Goal: Register for event/course

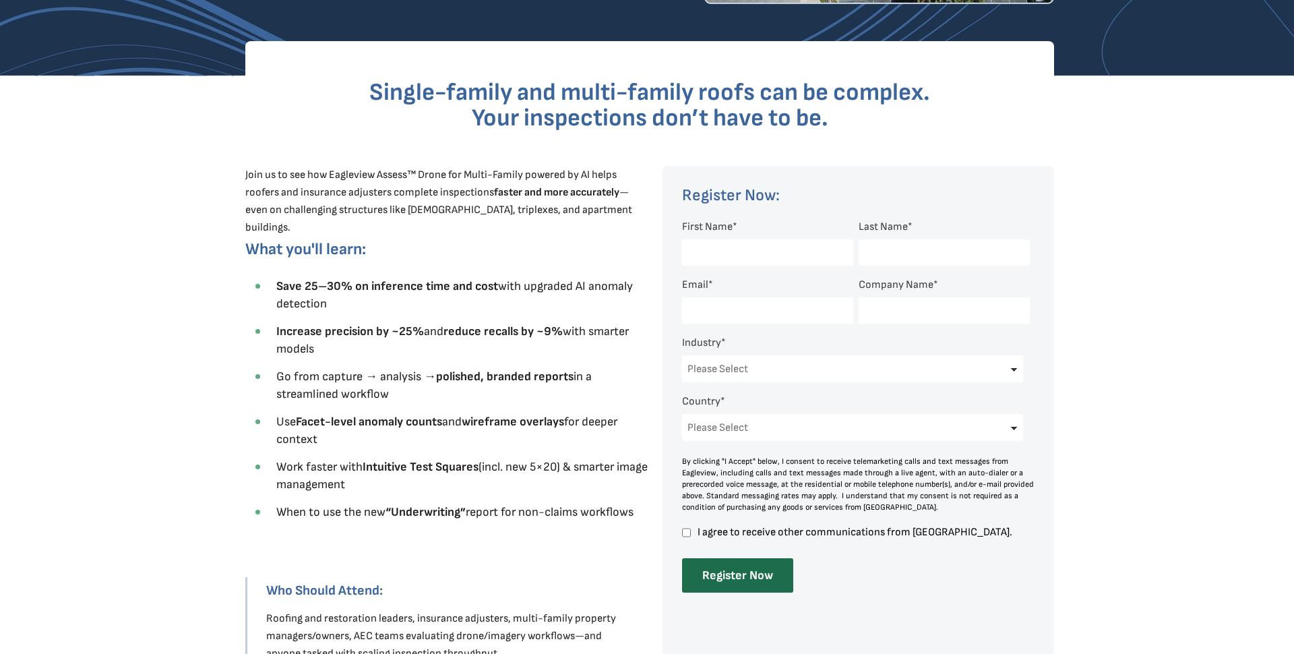
scroll to position [375, 0]
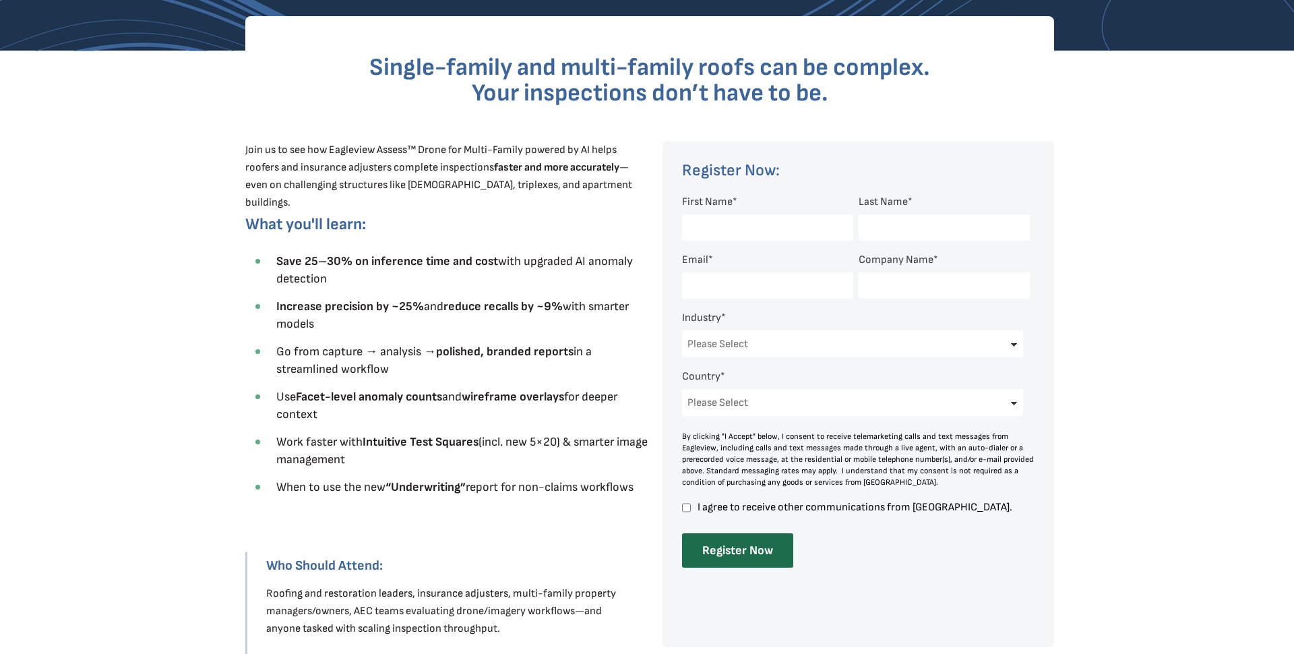
click at [784, 229] on input "First Name *" at bounding box center [767, 227] width 171 height 26
type input "Bill"
type input "[PERSON_NAME]"
type input "[EMAIL_ADDRESS][DOMAIN_NAME]"
type input "Newbury Square Construction LLC"
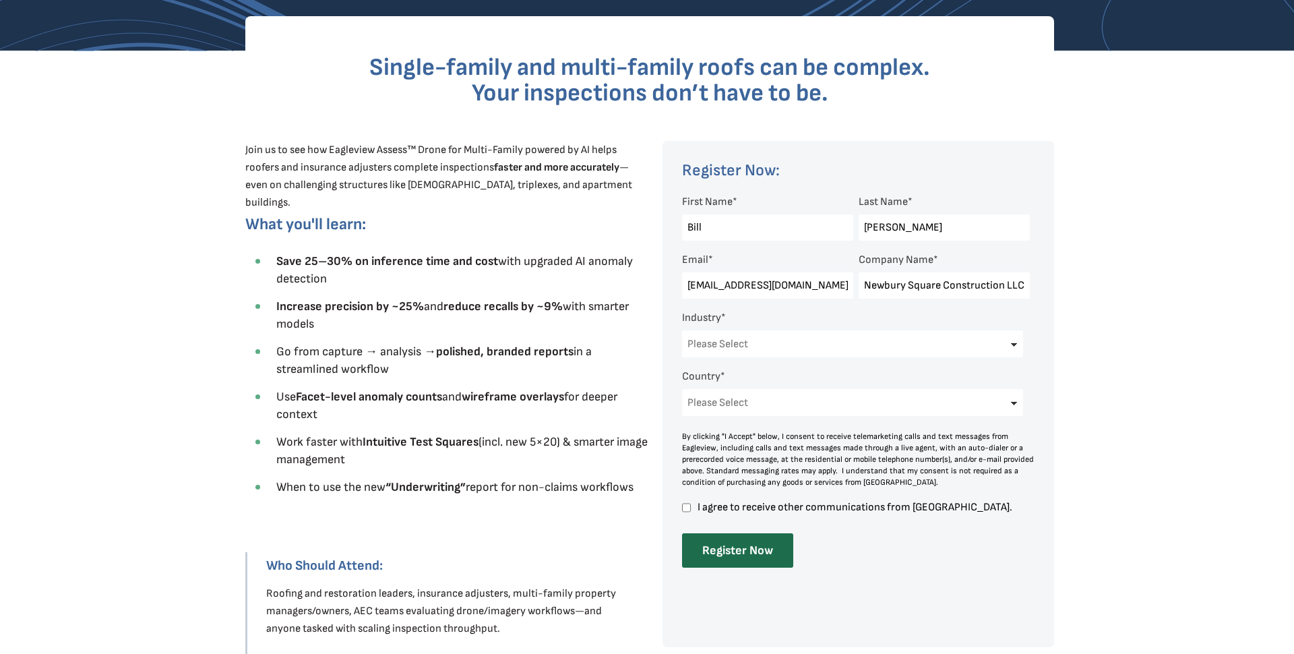
select select "[GEOGRAPHIC_DATA]"
select select "[US_STATE]"
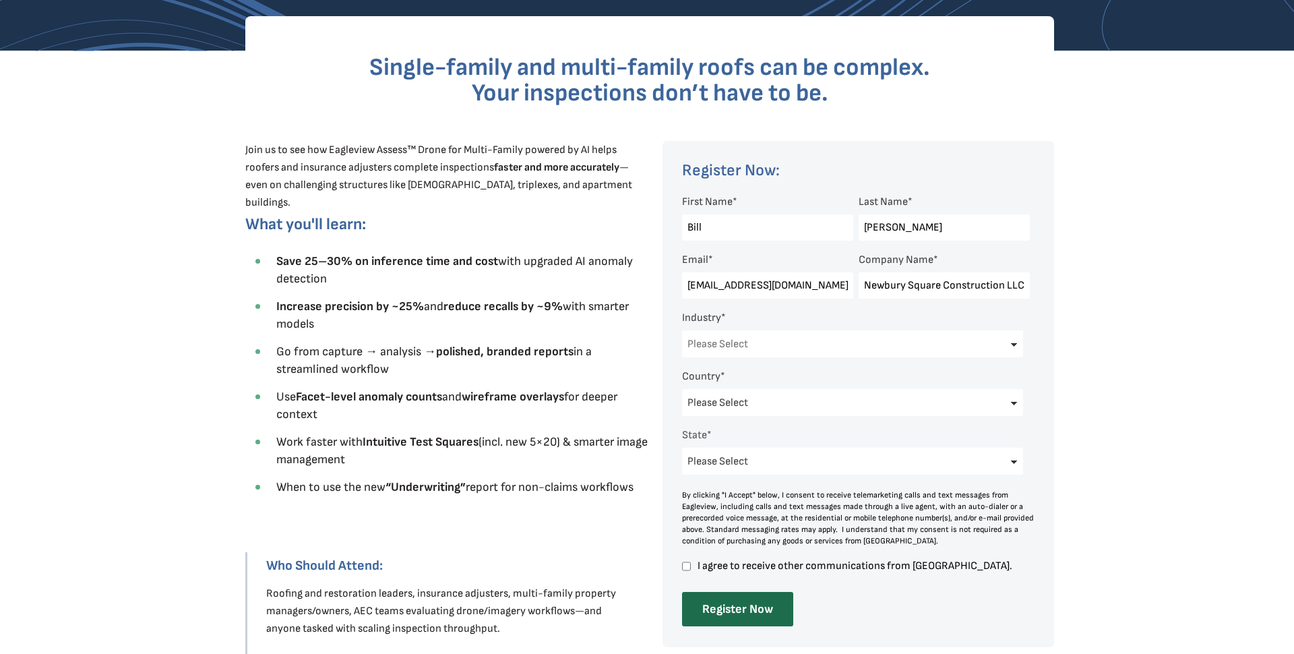
click at [799, 352] on select "Please Select Architects & Engineering Construction Electric/Gas Utilities Gove…" at bounding box center [852, 343] width 341 height 27
select select "Construction"
click at [688, 569] on input "I agree to receive other communications from [GEOGRAPHIC_DATA]." at bounding box center [686, 566] width 9 height 12
checkbox input "true"
click at [722, 615] on input "Register Now" at bounding box center [737, 609] width 111 height 34
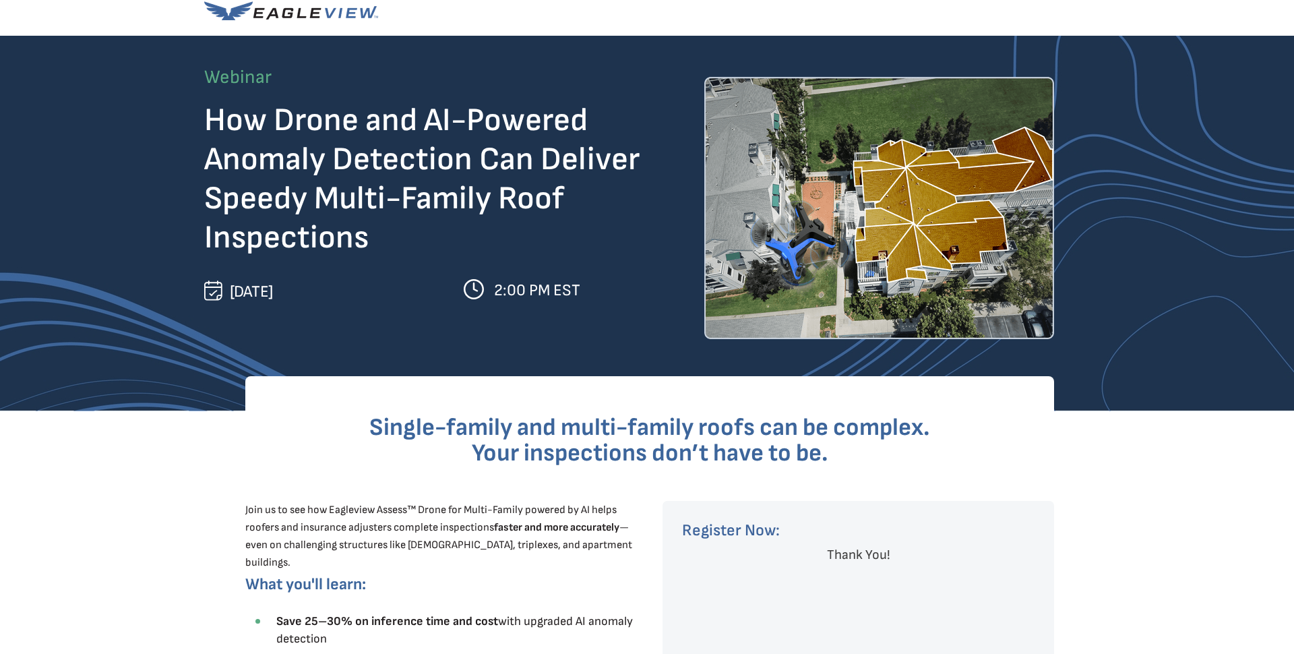
scroll to position [0, 0]
